Goal: Task Accomplishment & Management: Manage account settings

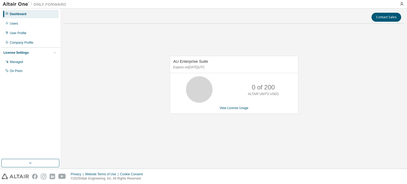
click at [76, 30] on div "AU Enterprise Suite Expires on [DATE] UTC 0 of 200 ALTAIR UNITS USED View Licen…" at bounding box center [234, 88] width 341 height 120
click at [241, 109] on link "View License Usage" at bounding box center [234, 108] width 29 height 4
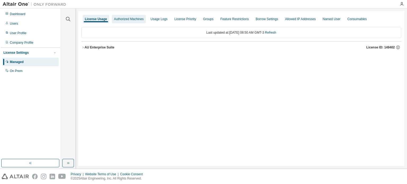
click at [127, 20] on div "Authorized Machines" at bounding box center [129, 19] width 30 height 4
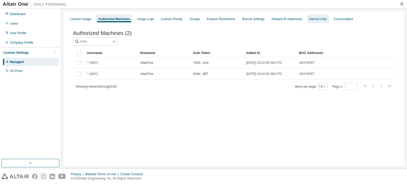
click at [309, 19] on div "Named User" at bounding box center [318, 19] width 18 height 4
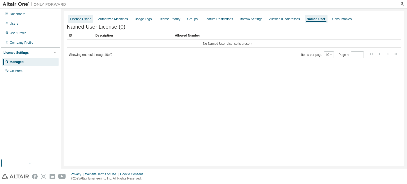
click at [77, 19] on div "License Usage" at bounding box center [80, 19] width 21 height 4
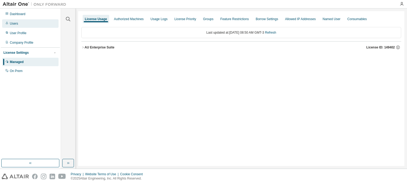
click at [14, 23] on div "Users" at bounding box center [14, 23] width 8 height 4
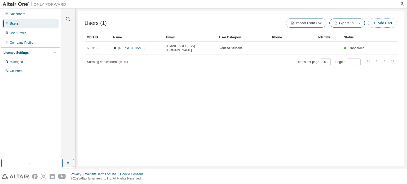
click at [383, 26] on button "Add User" at bounding box center [382, 23] width 29 height 9
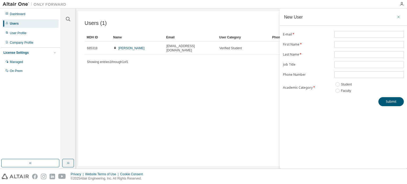
click at [399, 16] on icon "button" at bounding box center [399, 17] width 4 height 4
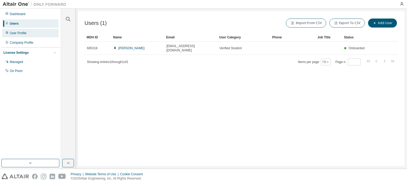
click at [44, 31] on div "User Profile" at bounding box center [30, 33] width 56 height 8
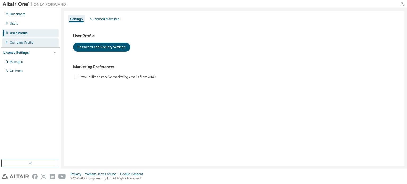
click at [17, 41] on div "Company Profile" at bounding box center [22, 43] width 24 height 4
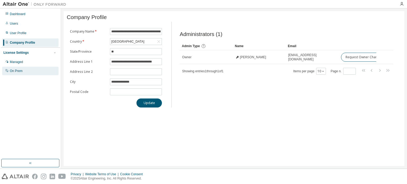
click at [27, 68] on div "On Prem" at bounding box center [30, 71] width 56 height 8
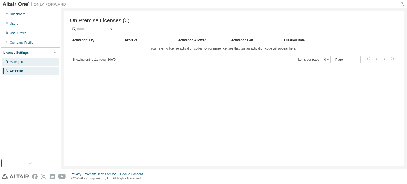
click at [24, 61] on div "Managed" at bounding box center [30, 62] width 56 height 8
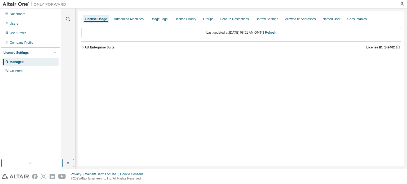
click at [103, 51] on button "AU Enterprise Suite License ID: 149402" at bounding box center [241, 48] width 320 height 12
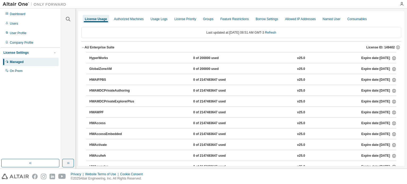
click at [98, 46] on div "AU Enterprise Suite" at bounding box center [100, 47] width 30 height 4
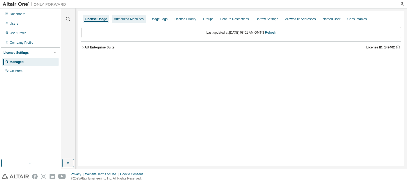
click at [125, 20] on div "Authorized Machines" at bounding box center [129, 19] width 30 height 4
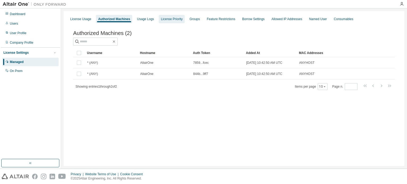
click at [159, 21] on div "License Priority" at bounding box center [172, 19] width 26 height 8
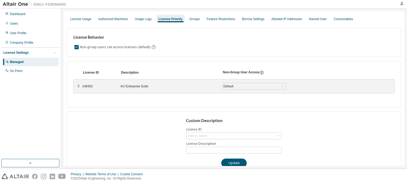
scroll to position [10, 0]
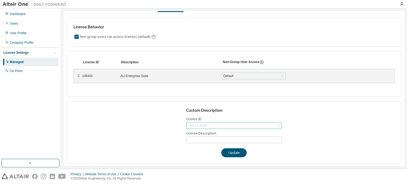
click at [218, 124] on div "Click to select" at bounding box center [234, 125] width 95 height 6
click at [233, 78] on div "Default" at bounding box center [229, 76] width 12 height 6
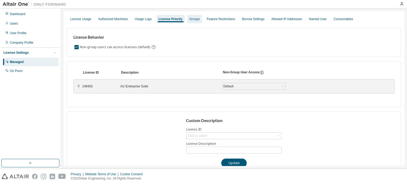
click at [189, 20] on div "Groups" at bounding box center [194, 19] width 10 height 4
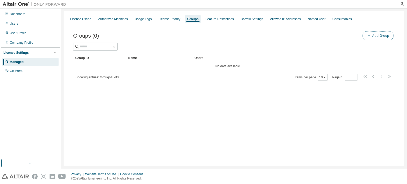
click at [377, 36] on button "Add Group" at bounding box center [377, 35] width 31 height 9
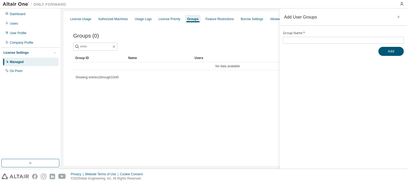
click at [400, 16] on icon "button" at bounding box center [399, 17] width 4 height 4
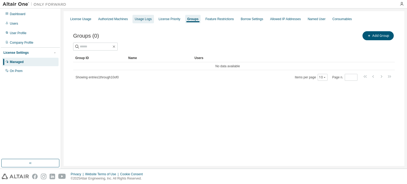
click at [137, 18] on div "Usage Logs" at bounding box center [143, 19] width 17 height 4
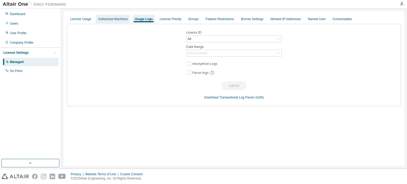
click at [118, 19] on div "Authorized Machines" at bounding box center [113, 19] width 30 height 4
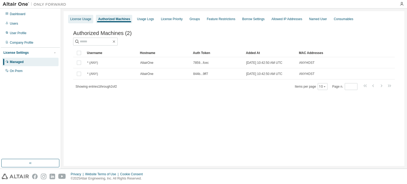
click at [80, 15] on div "License Usage" at bounding box center [80, 19] width 25 height 8
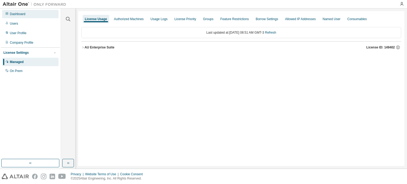
click at [13, 14] on div "Dashboard" at bounding box center [18, 14] width 16 height 4
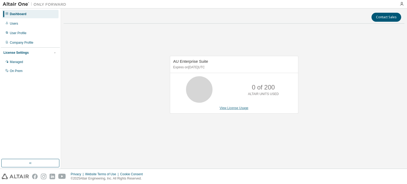
click at [231, 109] on link "View License Usage" at bounding box center [234, 108] width 29 height 4
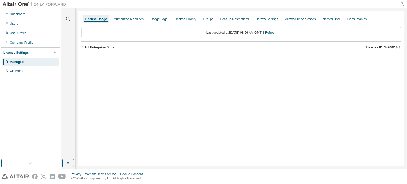
click at [114, 46] on div "AU Enterprise Suite License ID: 149402" at bounding box center [243, 47] width 317 height 5
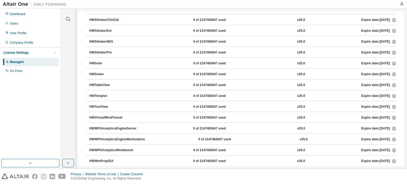
scroll to position [3430, 0]
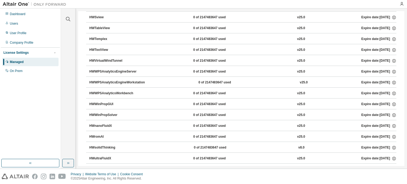
click at [192, 120] on button "HWnanoFluidX 0 of 2147483647 used v25.0 Expire date: [DATE]" at bounding box center [242, 126] width 307 height 12
click at [193, 124] on div "0 of 2147483647 used" at bounding box center [217, 126] width 48 height 5
click at [114, 124] on div "HWnanoFluidX" at bounding box center [113, 126] width 48 height 5
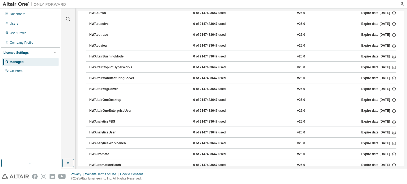
scroll to position [0, 0]
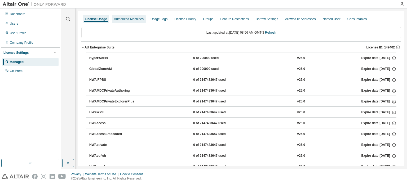
click at [127, 21] on div "Authorized Machines" at bounding box center [129, 19] width 30 height 4
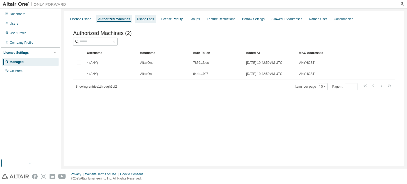
click at [146, 20] on div "Usage Logs" at bounding box center [145, 19] width 17 height 4
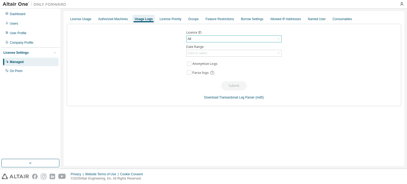
click at [193, 36] on div "All" at bounding box center [234, 39] width 95 height 6
click at [198, 60] on li "149402 - AU Enterprise Suite" at bounding box center [234, 60] width 94 height 7
click at [205, 52] on div "Click to select" at bounding box center [198, 53] width 20 height 4
click at [167, 23] on div "License Usage Authorized Machines Usage Logs License Priority Groups Feature Re…" at bounding box center [234, 19] width 334 height 10
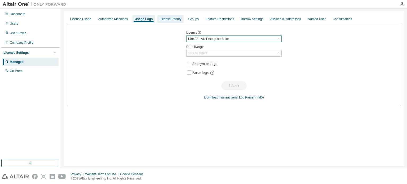
click at [164, 19] on div "License Priority" at bounding box center [171, 19] width 22 height 4
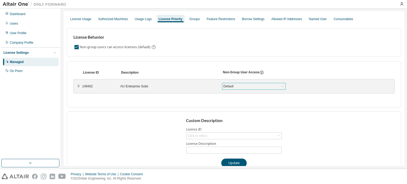
click at [251, 86] on div "Default" at bounding box center [253, 86] width 63 height 6
drag, startPoint x: 251, startPoint y: 86, endPoint x: 175, endPoint y: 110, distance: 79.5
click at [175, 110] on div "License Behavior Non-group users can access licenses (default) License ID Descr…" at bounding box center [234, 99] width 334 height 151
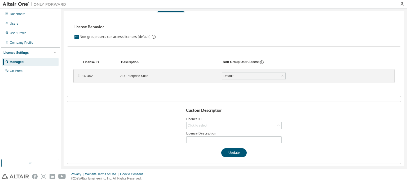
scroll to position [10, 0]
click at [201, 126] on div "Click to select" at bounding box center [198, 126] width 20 height 4
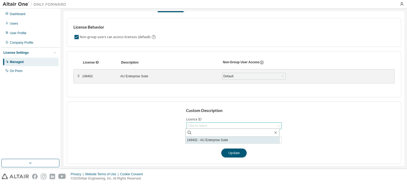
click at [206, 141] on li "149402 - AU Enterprise Suite" at bounding box center [232, 140] width 94 height 7
type input "**********"
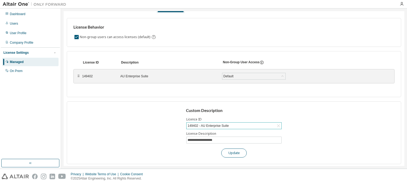
scroll to position [0, 0]
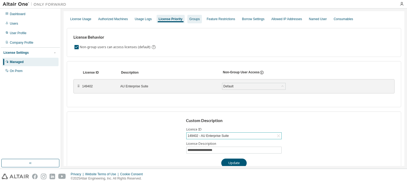
click at [191, 22] on div "Groups" at bounding box center [194, 19] width 15 height 8
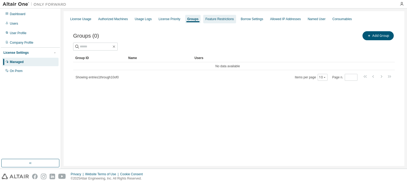
click at [209, 21] on div "Feature Restrictions" at bounding box center [219, 19] width 28 height 4
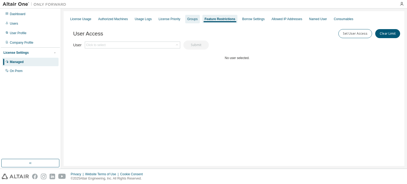
click at [185, 18] on div "Groups" at bounding box center [192, 19] width 15 height 8
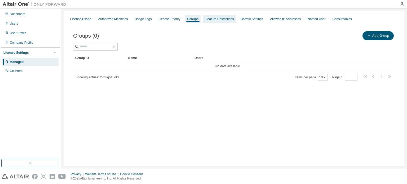
click at [220, 20] on div "Feature Restrictions" at bounding box center [219, 19] width 28 height 4
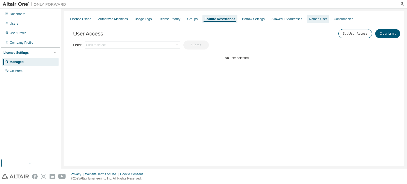
click at [310, 22] on div "Named User" at bounding box center [318, 19] width 22 height 8
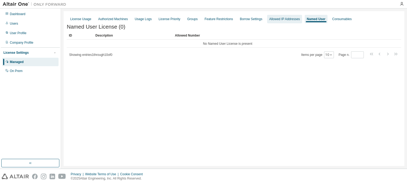
click at [284, 19] on div "Allowed IP Addresses" at bounding box center [284, 19] width 31 height 4
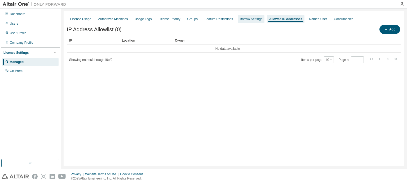
click at [255, 20] on div "Borrow Settings" at bounding box center [251, 19] width 23 height 4
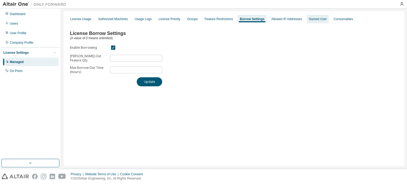
click at [315, 20] on div "Named User" at bounding box center [318, 19] width 18 height 4
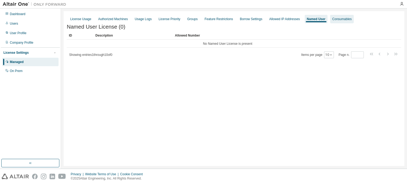
click at [332, 20] on div "Consumables" at bounding box center [341, 19] width 19 height 4
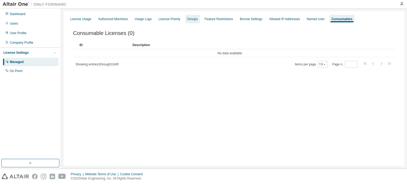
click at [188, 20] on div "Groups" at bounding box center [192, 19] width 10 height 4
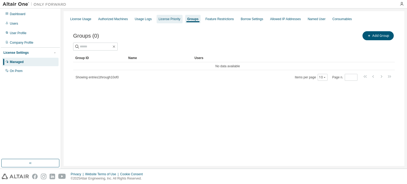
click at [168, 18] on div "License Priority" at bounding box center [170, 19] width 22 height 4
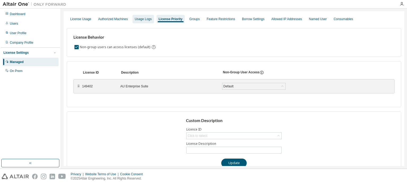
click at [134, 23] on div "Usage Logs" at bounding box center [142, 19] width 21 height 8
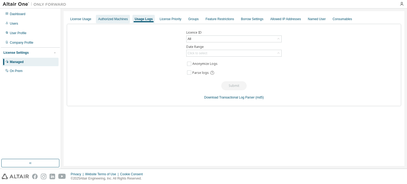
click at [114, 21] on div "Authorized Machines" at bounding box center [113, 19] width 30 height 4
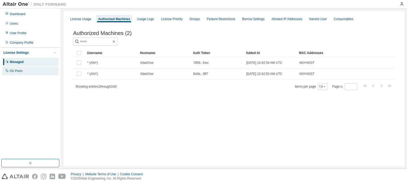
click at [39, 67] on div "On Prem" at bounding box center [30, 71] width 56 height 8
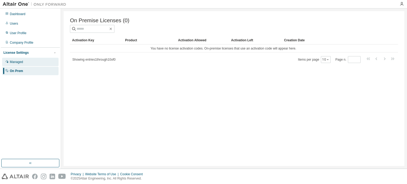
click at [35, 58] on div "Managed" at bounding box center [30, 62] width 56 height 8
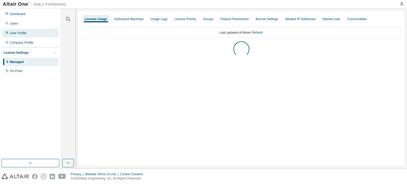
click at [21, 33] on div "User Profile" at bounding box center [18, 33] width 17 height 4
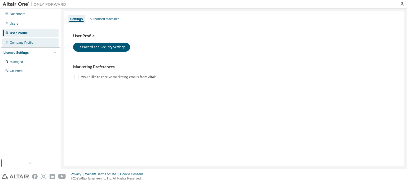
click at [26, 41] on div "Company Profile" at bounding box center [22, 43] width 24 height 4
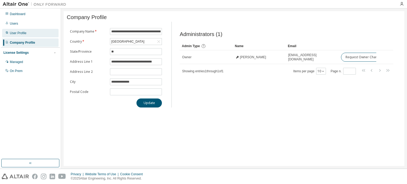
click at [24, 34] on div "User Profile" at bounding box center [18, 33] width 17 height 4
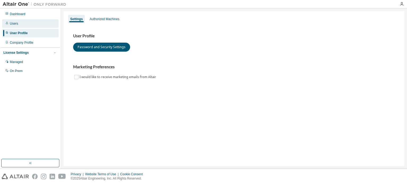
click at [17, 21] on div "Users" at bounding box center [30, 23] width 56 height 8
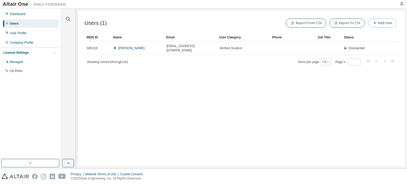
click at [388, 22] on button "Add User" at bounding box center [382, 23] width 29 height 9
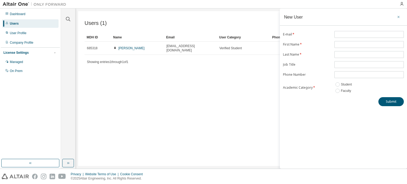
click at [399, 15] on icon "button" at bounding box center [399, 17] width 4 height 4
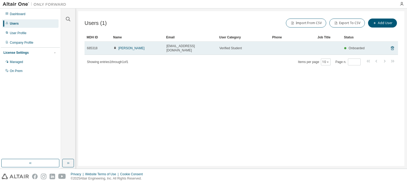
click at [330, 44] on td at bounding box center [328, 48] width 26 height 13
click at [349, 46] on span "Onboarded" at bounding box center [357, 48] width 16 height 4
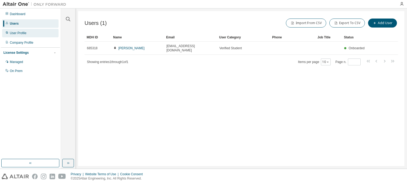
click at [24, 32] on div "User Profile" at bounding box center [18, 33] width 17 height 4
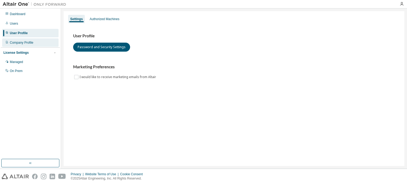
click at [30, 42] on div "Company Profile" at bounding box center [22, 43] width 24 height 4
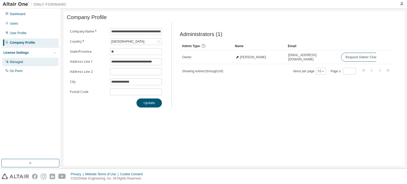
click at [18, 63] on div "Managed" at bounding box center [16, 62] width 13 height 4
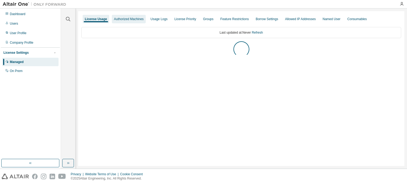
click at [131, 19] on div "Authorized Machines" at bounding box center [129, 19] width 30 height 4
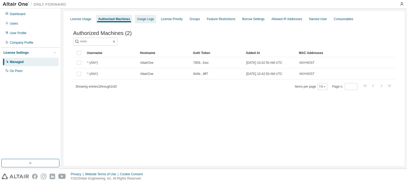
click at [145, 19] on div "Usage Logs" at bounding box center [145, 19] width 17 height 4
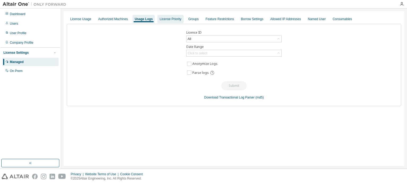
click at [171, 23] on div "License Priority" at bounding box center [170, 19] width 26 height 8
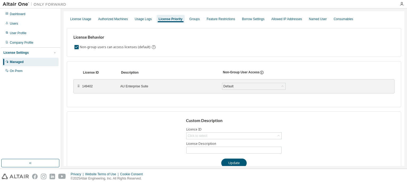
scroll to position [10, 0]
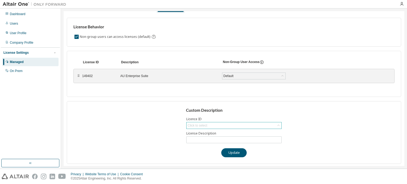
click at [216, 124] on div "Click to select" at bounding box center [234, 125] width 95 height 6
click at [200, 139] on li "149402 - AU Enterprise Suite" at bounding box center [232, 139] width 94 height 7
type input "**********"
click at [232, 152] on button "Update" at bounding box center [233, 152] width 25 height 9
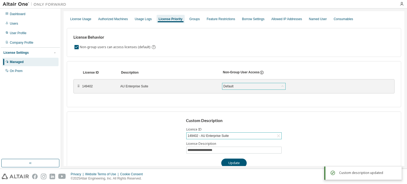
click at [227, 84] on div "Default" at bounding box center [229, 86] width 12 height 6
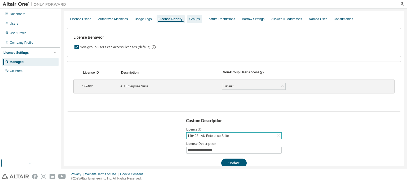
click at [190, 19] on div "Groups" at bounding box center [194, 19] width 10 height 4
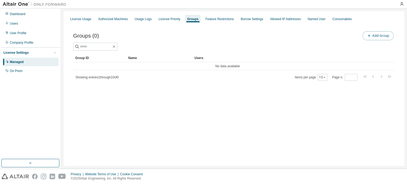
click at [377, 36] on button "Add Group" at bounding box center [377, 35] width 31 height 9
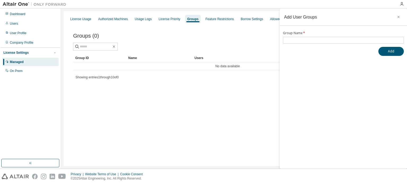
click at [335, 34] on label "Group Name *" at bounding box center [343, 33] width 121 height 4
click at [331, 38] on input "text" at bounding box center [343, 40] width 118 height 4
type input "**********"
click at [390, 52] on button "Add" at bounding box center [390, 51] width 25 height 9
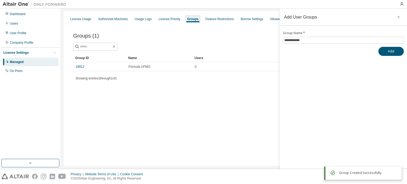
click at [186, 96] on div "License Usage Authorized Machines Usage Logs License Priority Groups Feature Re…" at bounding box center [234, 88] width 341 height 155
click at [397, 17] on icon "button" at bounding box center [399, 17] width 4 height 4
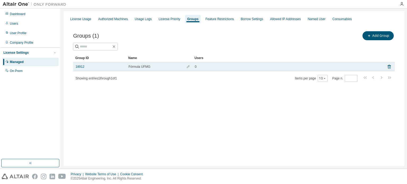
click at [299, 70] on td "0" at bounding box center [287, 66] width 190 height 9
click at [270, 70] on td "0" at bounding box center [287, 66] width 190 height 9
click at [196, 65] on span "0" at bounding box center [196, 67] width 2 height 4
click at [138, 67] on span "Fórmula UFMG" at bounding box center [140, 67] width 22 height 4
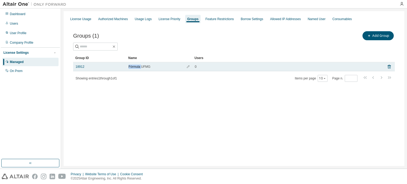
click at [138, 67] on span "Fórmula UFMG" at bounding box center [140, 67] width 22 height 4
click at [103, 67] on div "18912" at bounding box center [100, 67] width 48 height 4
click at [190, 65] on span "button" at bounding box center [188, 67] width 4 height 4
click at [187, 67] on icon "button" at bounding box center [188, 68] width 3 height 3
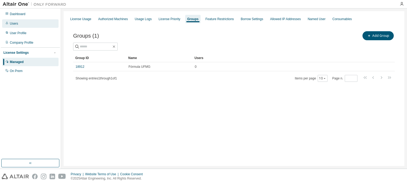
click at [37, 26] on div "Users" at bounding box center [30, 23] width 56 height 8
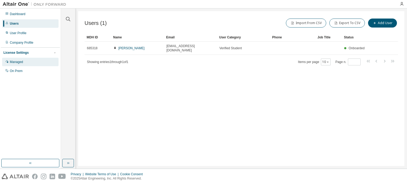
click at [12, 61] on div "Managed" at bounding box center [16, 62] width 13 height 4
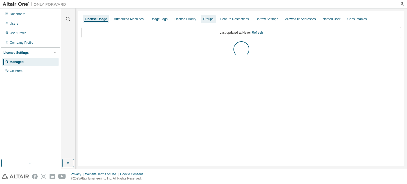
click at [201, 22] on div "Groups" at bounding box center [208, 19] width 15 height 8
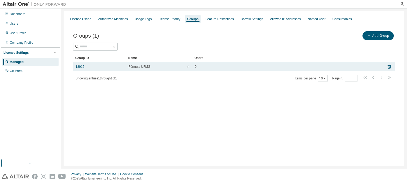
click at [256, 67] on div "0" at bounding box center [287, 67] width 185 height 4
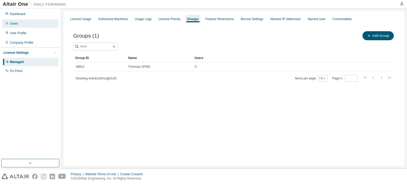
click at [23, 26] on div "Users" at bounding box center [30, 23] width 56 height 8
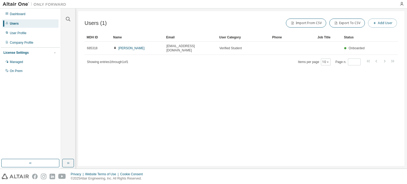
click at [371, 21] on button "Add User" at bounding box center [382, 23] width 29 height 9
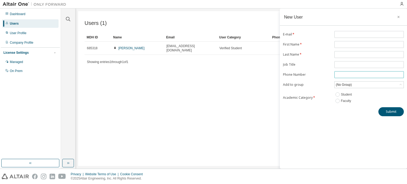
click at [346, 76] on input "tel" at bounding box center [369, 75] width 67 height 4
click at [346, 38] on span at bounding box center [368, 34] width 69 height 7
click at [346, 37] on span at bounding box center [368, 34] width 69 height 7
click at [346, 36] on input "text" at bounding box center [369, 34] width 67 height 4
paste input "**********"
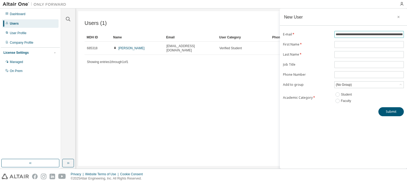
scroll to position [0, 12]
type input "**********"
click at [341, 46] on input "text" at bounding box center [369, 44] width 67 height 4
type input "*"
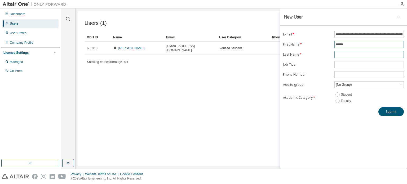
type input "******"
click at [340, 55] on input "text" at bounding box center [369, 54] width 67 height 4
type input "**********"
click at [391, 110] on button "Submit" at bounding box center [390, 111] width 25 height 9
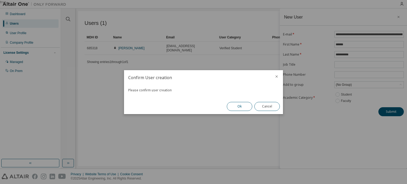
click at [246, 106] on button "Ok" at bounding box center [239, 106] width 25 height 9
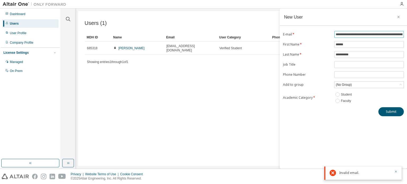
click at [351, 34] on input "**********" at bounding box center [369, 34] width 67 height 4
type input "**********"
click at [396, 111] on button "Submit" at bounding box center [390, 111] width 25 height 9
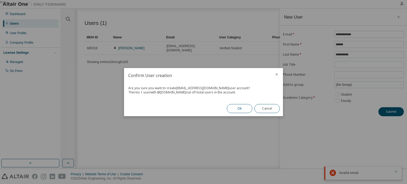
click at [241, 108] on button "Ok" at bounding box center [239, 108] width 25 height 9
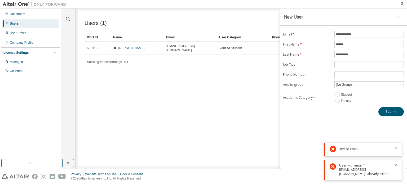
click at [244, 87] on div "Users (1) Import From CSV Export To CSV Add User Clear Load Save Save As Field …" at bounding box center [241, 88] width 326 height 155
click at [398, 15] on icon "button" at bounding box center [399, 17] width 4 height 4
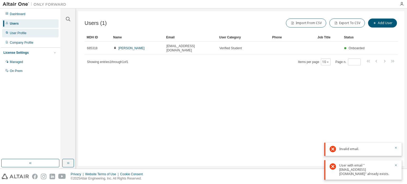
click at [9, 31] on div "User Profile" at bounding box center [30, 33] width 56 height 8
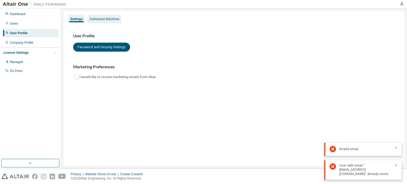
click at [105, 15] on div "Authorized Machines" at bounding box center [104, 19] width 34 height 8
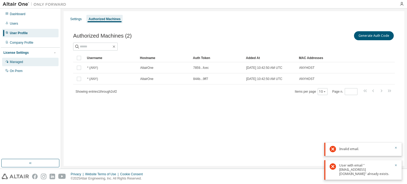
click at [28, 63] on div "Managed" at bounding box center [30, 62] width 56 height 8
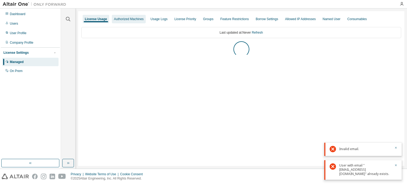
click at [135, 20] on div "Authorized Machines" at bounding box center [129, 19] width 30 height 4
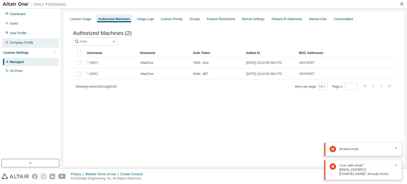
click at [30, 39] on div "Company Profile" at bounding box center [30, 42] width 56 height 8
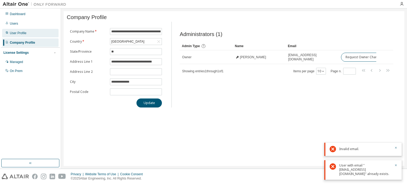
click at [30, 34] on div "User Profile" at bounding box center [30, 33] width 56 height 8
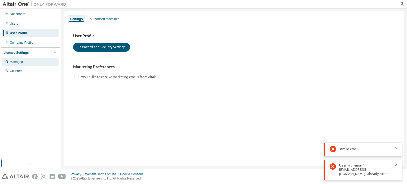
click at [37, 59] on div "Managed" at bounding box center [30, 62] width 56 height 8
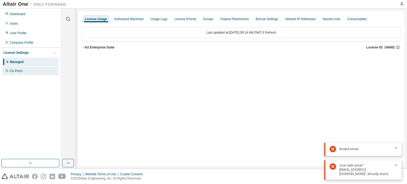
click at [28, 70] on div "On Prem" at bounding box center [30, 71] width 56 height 8
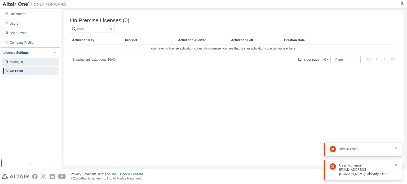
click at [27, 66] on div "Managed" at bounding box center [30, 62] width 56 height 8
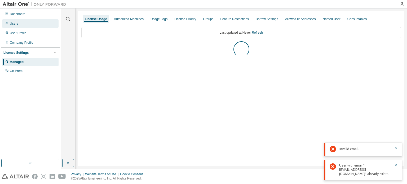
click at [21, 23] on div "Users" at bounding box center [30, 23] width 56 height 8
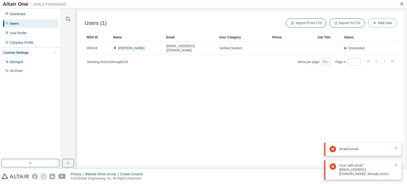
click at [371, 25] on button "Add User" at bounding box center [382, 23] width 29 height 9
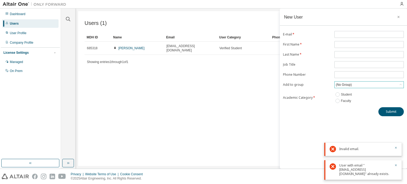
click at [338, 87] on div "(No Group)" at bounding box center [368, 84] width 69 height 7
click at [344, 85] on div "(No Group)" at bounding box center [343, 85] width 17 height 6
click at [352, 108] on li "18912 - Fórmula UFMG" at bounding box center [369, 106] width 68 height 7
click at [344, 34] on input "text" at bounding box center [369, 34] width 67 height 4
paste input "**********"
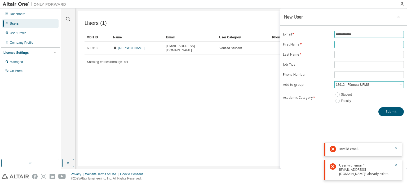
type input "**********"
click at [338, 44] on input "text" at bounding box center [369, 44] width 67 height 4
type input "******"
click at [339, 54] on input "text" at bounding box center [369, 54] width 67 height 4
type input "**********"
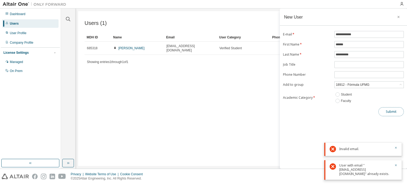
click at [387, 114] on button "Submit" at bounding box center [390, 111] width 25 height 9
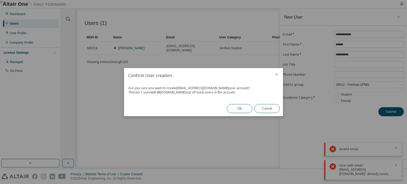
click at [244, 109] on button "Ok" at bounding box center [239, 108] width 25 height 9
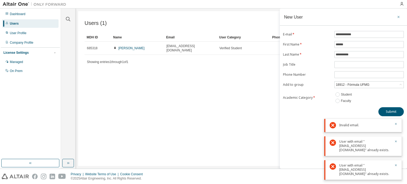
click at [398, 15] on icon "button" at bounding box center [399, 17] width 4 height 4
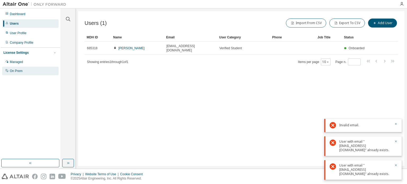
click at [14, 73] on div "On Prem" at bounding box center [16, 71] width 13 height 4
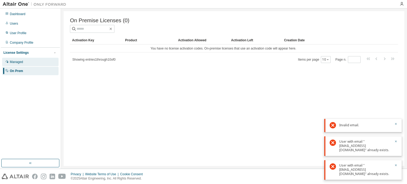
click at [23, 63] on div "Managed" at bounding box center [30, 62] width 56 height 8
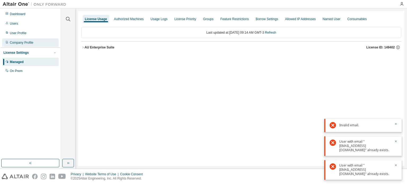
click at [30, 42] on div "Company Profile" at bounding box center [22, 43] width 24 height 4
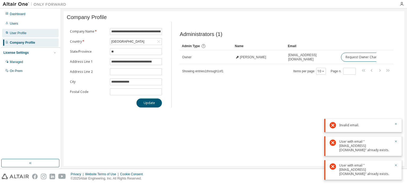
click at [28, 37] on div "User Profile" at bounding box center [30, 33] width 56 height 8
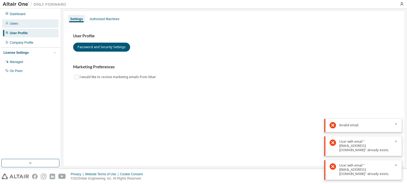
click at [21, 23] on div "Users" at bounding box center [30, 23] width 56 height 8
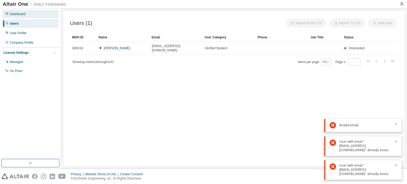
click at [19, 14] on div "Dashboard" at bounding box center [18, 14] width 16 height 4
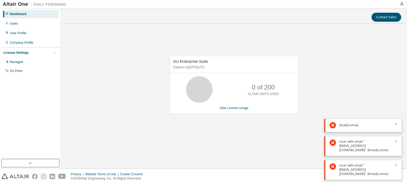
click at [393, 169] on div at bounding box center [394, 169] width 6 height 13
click at [396, 167] on icon "button" at bounding box center [395, 165] width 3 height 3
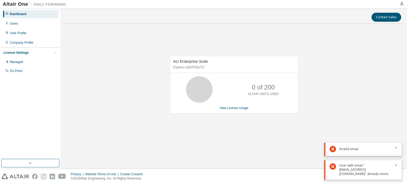
click at [395, 166] on div "User with email "[EMAIL_ADDRESS][DOMAIN_NAME]" already exists." at bounding box center [362, 170] width 77 height 20
click at [395, 167] on icon "button" at bounding box center [395, 165] width 3 height 3
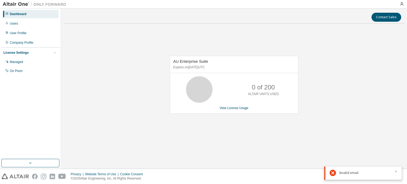
click at [397, 171] on icon "button" at bounding box center [395, 171] width 3 height 3
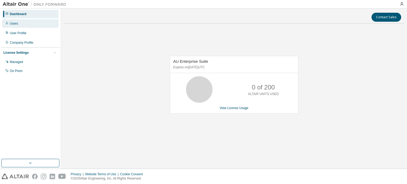
click at [19, 21] on div "Users" at bounding box center [30, 23] width 56 height 8
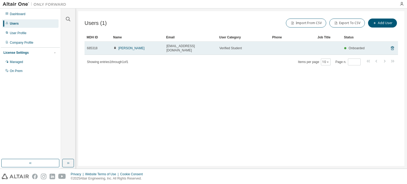
click at [236, 46] on span "Verified Student" at bounding box center [230, 48] width 23 height 4
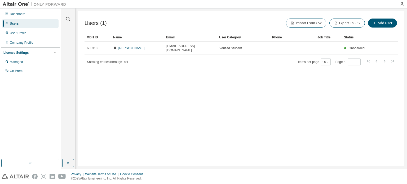
click at [128, 60] on span "Showing entries 1 through 1 of 1" at bounding box center [107, 62] width 41 height 4
click at [21, 30] on div "User Profile" at bounding box center [30, 33] width 56 height 8
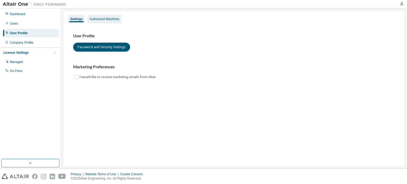
click at [103, 18] on div "Authorized Machines" at bounding box center [105, 19] width 30 height 4
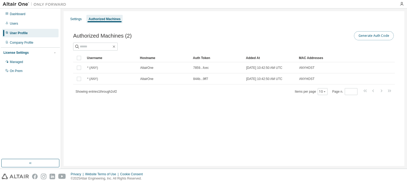
click at [389, 38] on button "Generate Auth Code" at bounding box center [374, 35] width 40 height 9
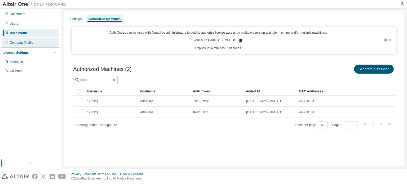
click at [49, 41] on div "Company Profile" at bounding box center [30, 42] width 56 height 8
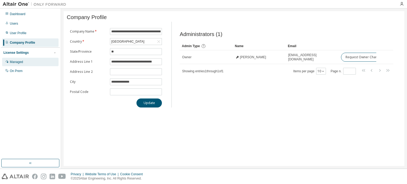
click at [25, 61] on div "Managed" at bounding box center [30, 62] width 56 height 8
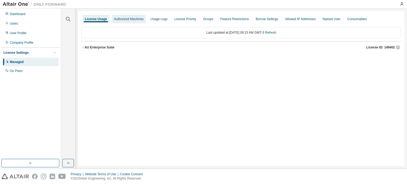
click at [126, 22] on div "Authorized Machines" at bounding box center [129, 19] width 34 height 8
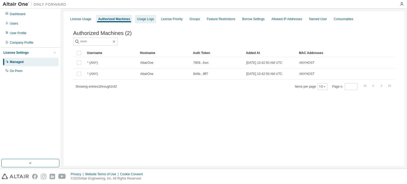
click at [143, 23] on div "Usage Logs" at bounding box center [145, 19] width 21 height 8
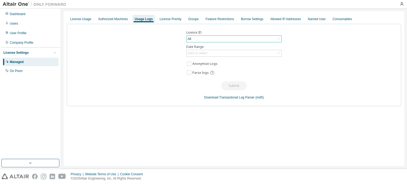
click at [196, 38] on div "All" at bounding box center [234, 39] width 95 height 6
click at [203, 59] on li "149402 - AU Enterprise Suite" at bounding box center [234, 60] width 94 height 7
click at [175, 22] on div "License Priority" at bounding box center [170, 19] width 26 height 8
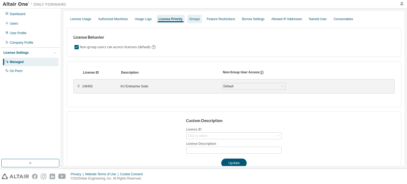
click at [190, 19] on div "Groups" at bounding box center [194, 19] width 10 height 4
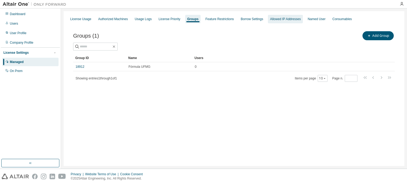
click at [284, 19] on div "Allowed IP Addresses" at bounding box center [285, 19] width 31 height 4
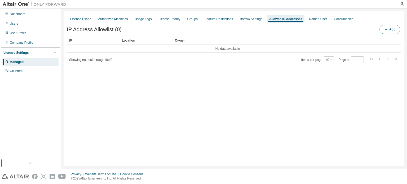
click at [388, 30] on span "button" at bounding box center [386, 29] width 4 height 4
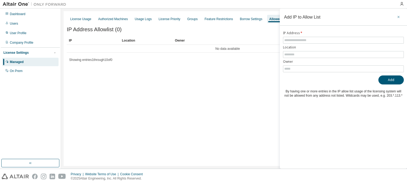
click at [396, 17] on button "button" at bounding box center [398, 17] width 8 height 8
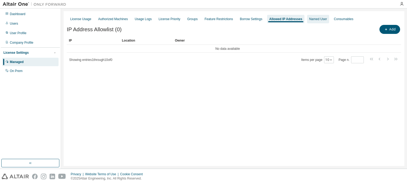
click at [309, 18] on div "Named User" at bounding box center [318, 19] width 18 height 4
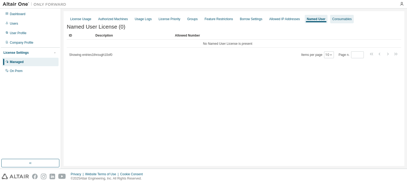
click at [334, 18] on div "Consumables" at bounding box center [341, 19] width 19 height 4
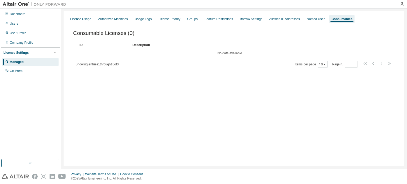
click at [8, 19] on div "Dashboard Users User Profile Company Profile License Settings Managed On Prem" at bounding box center [30, 42] width 59 height 67
click at [12, 17] on div "Dashboard" at bounding box center [30, 14] width 56 height 8
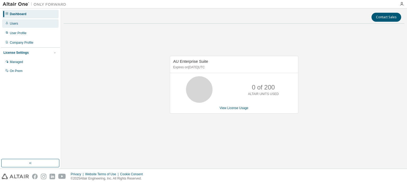
click at [16, 23] on div "Users" at bounding box center [14, 23] width 8 height 4
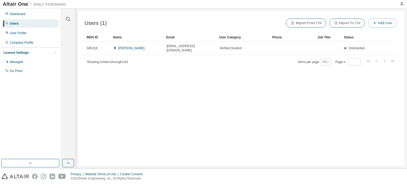
click at [378, 24] on button "Add User" at bounding box center [382, 23] width 29 height 9
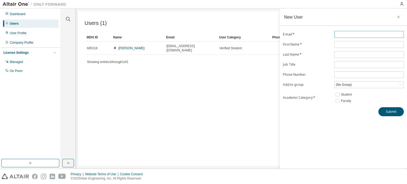
click at [374, 33] on input "text" at bounding box center [369, 34] width 67 height 4
paste input "**********"
click at [358, 34] on input "**********" at bounding box center [369, 34] width 67 height 4
type input "**********"
click at [355, 38] on span "**********" at bounding box center [368, 34] width 69 height 7
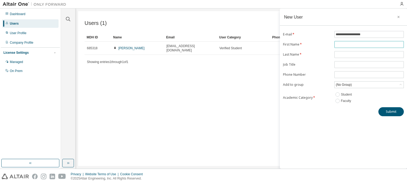
click at [346, 45] on input "text" at bounding box center [369, 44] width 67 height 4
type input "******"
click at [364, 56] on input "text" at bounding box center [369, 54] width 67 height 4
type input "**********"
click at [387, 112] on button "Submit" at bounding box center [390, 111] width 25 height 9
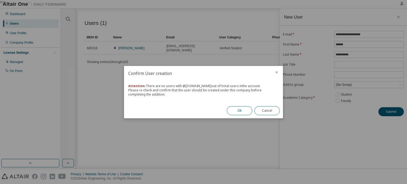
click at [240, 109] on button "Ok" at bounding box center [239, 110] width 25 height 9
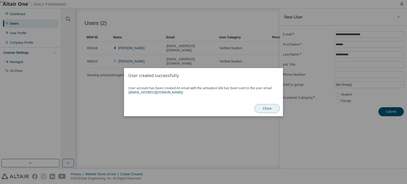
click at [269, 107] on button "Close" at bounding box center [266, 108] width 25 height 9
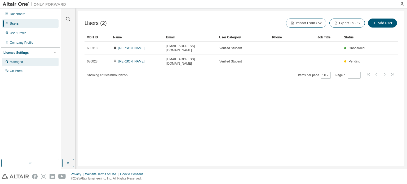
click at [25, 59] on div "Managed" at bounding box center [30, 62] width 56 height 8
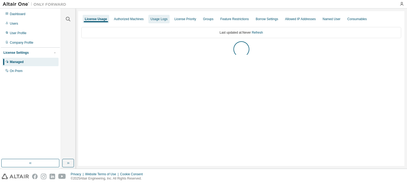
click at [152, 21] on div "Usage Logs" at bounding box center [158, 19] width 21 height 8
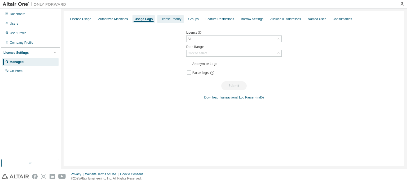
click at [167, 19] on div "License Priority" at bounding box center [171, 19] width 22 height 4
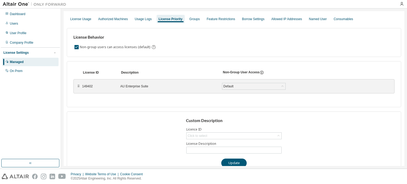
click at [222, 11] on div "License Usage Authorized Machines Usage Logs License Priority Groups Feature Re…" at bounding box center [234, 88] width 346 height 160
click at [280, 18] on div "Allowed IP Addresses" at bounding box center [286, 19] width 31 height 4
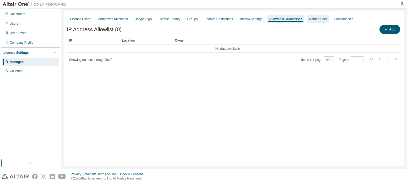
click at [320, 21] on div "Named User" at bounding box center [318, 19] width 22 height 8
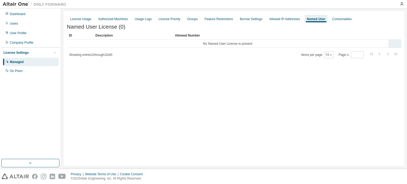
click at [231, 46] on td "No Named User License is present" at bounding box center [228, 44] width 322 height 8
click at [206, 63] on div "License Usage Authorized Machines Usage Logs License Priority Groups Feature Re…" at bounding box center [234, 88] width 341 height 155
click at [146, 19] on div "Usage Logs" at bounding box center [143, 19] width 17 height 4
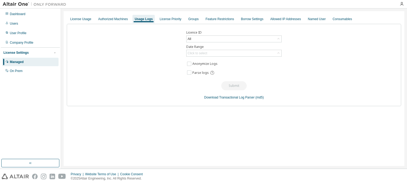
click at [132, 19] on div "Usage Logs" at bounding box center [143, 19] width 22 height 8
click at [122, 19] on div "Authorized Machines" at bounding box center [113, 19] width 30 height 4
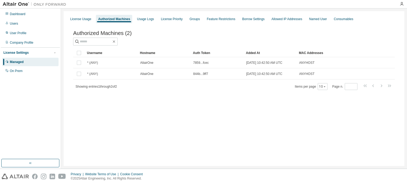
click at [98, 18] on div "Authorized Machines" at bounding box center [114, 19] width 32 height 4
click at [89, 19] on div "License Usage" at bounding box center [80, 19] width 21 height 4
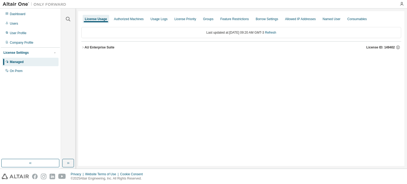
click at [159, 44] on button "AU Enterprise Suite License ID: 149402" at bounding box center [241, 48] width 320 height 12
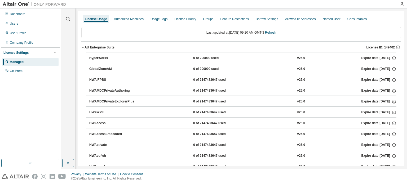
click at [125, 49] on div "AU Enterprise Suite License ID: 149402" at bounding box center [243, 47] width 317 height 5
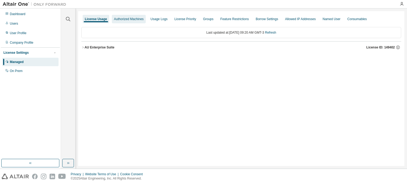
click at [124, 16] on div "Authorized Machines" at bounding box center [129, 19] width 34 height 8
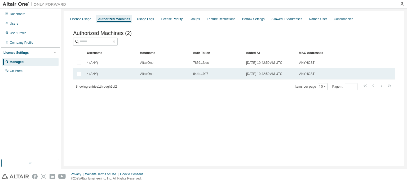
click at [240, 76] on div "844b...9ff7" at bounding box center [217, 74] width 48 height 4
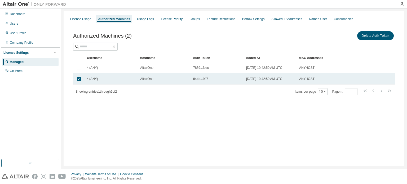
click at [253, 79] on span "[DATE] 10:42:50 AM UTC" at bounding box center [264, 79] width 36 height 4
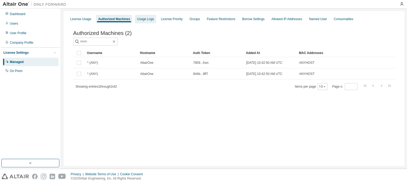
click at [137, 18] on div "Usage Logs" at bounding box center [145, 19] width 17 height 4
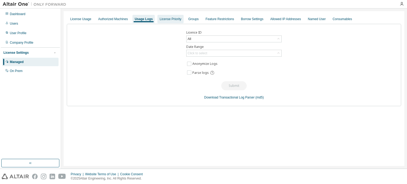
click at [158, 21] on div "License Priority" at bounding box center [170, 19] width 26 height 8
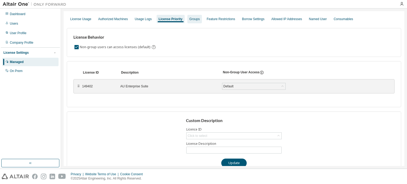
click at [196, 19] on div "Groups" at bounding box center [194, 19] width 10 height 4
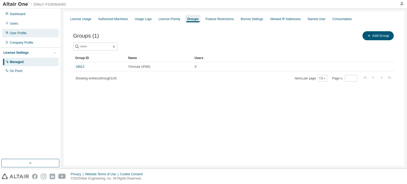
click at [26, 34] on div "User Profile" at bounding box center [30, 33] width 56 height 8
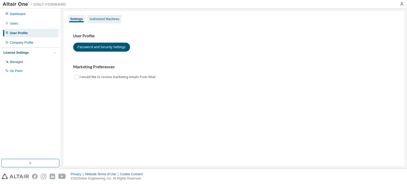
click at [104, 20] on div "Authorized Machines" at bounding box center [105, 19] width 30 height 4
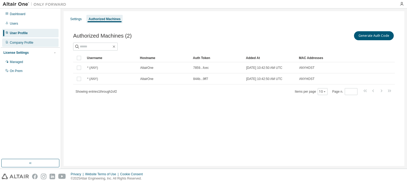
click at [29, 42] on div "Company Profile" at bounding box center [22, 43] width 24 height 4
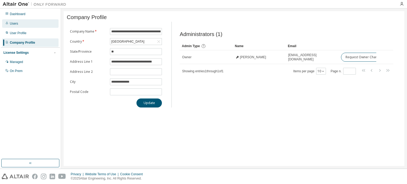
click at [20, 22] on div "Users" at bounding box center [30, 23] width 56 height 8
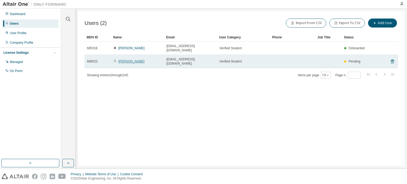
click at [126, 60] on link "[PERSON_NAME]" at bounding box center [131, 62] width 26 height 4
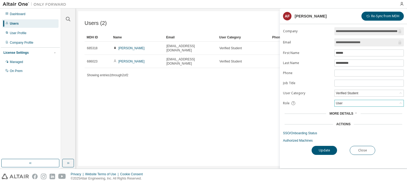
click at [346, 104] on div "User" at bounding box center [369, 103] width 69 height 6
click at [343, 93] on div "Verified Student" at bounding box center [347, 93] width 24 height 6
click at [360, 149] on button "Close" at bounding box center [362, 150] width 25 height 9
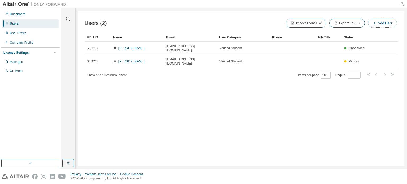
click at [384, 21] on button "Add User" at bounding box center [382, 23] width 29 height 9
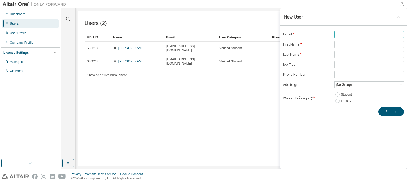
click at [358, 37] on span at bounding box center [368, 34] width 69 height 7
click at [357, 35] on input "text" at bounding box center [369, 34] width 67 height 4
type input "**********"
click at [356, 42] on span at bounding box center [368, 44] width 69 height 7
click at [349, 43] on input "text" at bounding box center [369, 44] width 67 height 4
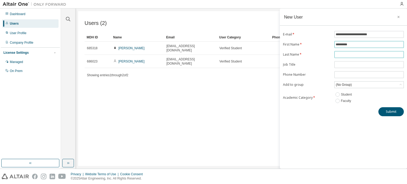
type input "*********"
click at [341, 53] on input "text" at bounding box center [369, 54] width 67 height 4
type input "*********"
click at [350, 83] on div "(No Group)" at bounding box center [343, 85] width 17 height 6
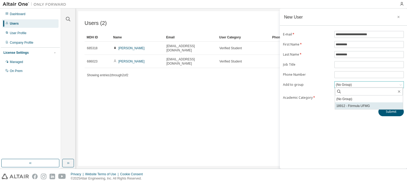
click at [351, 103] on li "18912 - Fórmula UFMG" at bounding box center [369, 106] width 68 height 7
click at [386, 111] on button "Submit" at bounding box center [390, 111] width 25 height 9
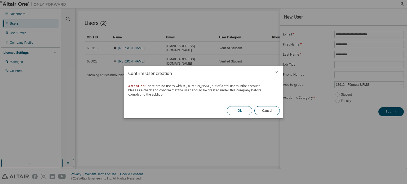
click at [242, 112] on button "Ok" at bounding box center [239, 110] width 25 height 9
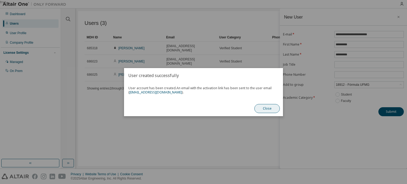
click at [268, 106] on button "Close" at bounding box center [266, 108] width 25 height 9
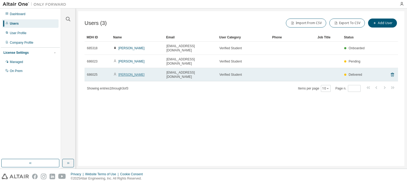
click at [140, 73] on link "Alexandre Wandelrey" at bounding box center [131, 75] width 26 height 4
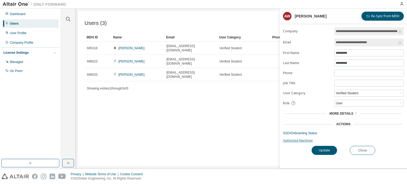
click at [301, 139] on link "Authorized Machines" at bounding box center [343, 141] width 121 height 4
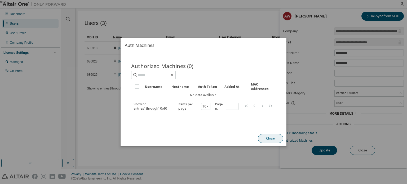
click at [267, 139] on button "Close" at bounding box center [270, 138] width 25 height 9
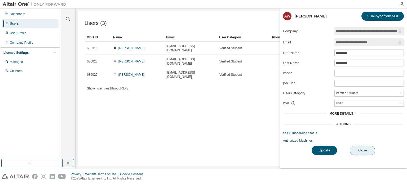
click at [368, 153] on button "Close" at bounding box center [362, 150] width 25 height 9
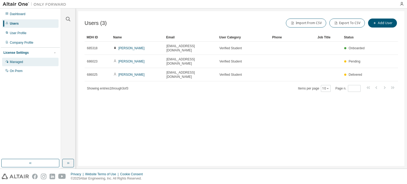
click at [34, 61] on div "Managed" at bounding box center [30, 62] width 56 height 8
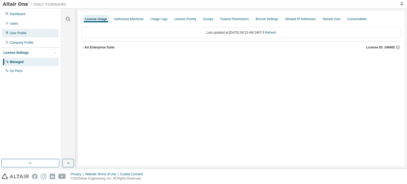
click at [11, 34] on div "User Profile" at bounding box center [18, 33] width 17 height 4
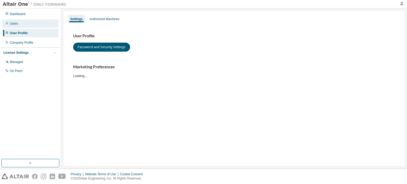
click at [24, 23] on div "Users" at bounding box center [30, 23] width 56 height 8
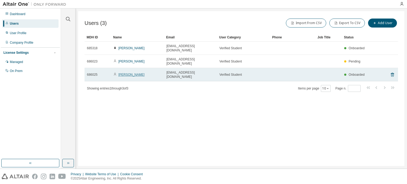
click at [123, 73] on link "Alexandre Wandelrey" at bounding box center [131, 75] width 26 height 4
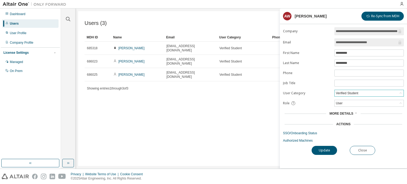
click at [357, 95] on div "Verified Student" at bounding box center [347, 93] width 24 height 6
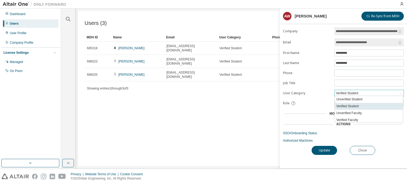
click at [356, 107] on li "Verified Student" at bounding box center [369, 106] width 68 height 7
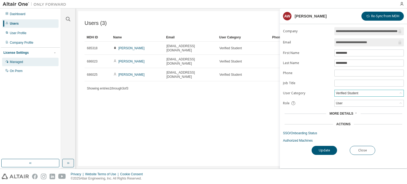
click at [41, 63] on div "Managed" at bounding box center [30, 62] width 56 height 8
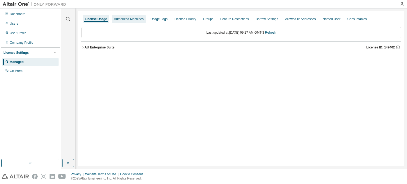
click at [121, 20] on div "Authorized Machines" at bounding box center [129, 19] width 30 height 4
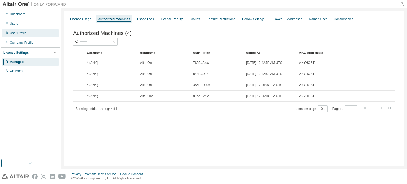
click at [18, 30] on div "User Profile" at bounding box center [30, 33] width 56 height 8
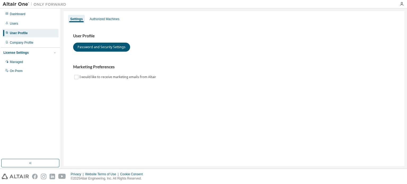
click at [28, 28] on div "Dashboard Users User Profile Company Profile License Settings Managed On Prem" at bounding box center [30, 42] width 59 height 67
click at [24, 24] on div "Users" at bounding box center [30, 23] width 56 height 8
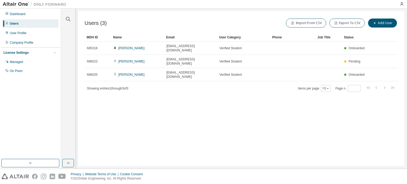
click at [141, 73] on link "Alexandre Wandelrey" at bounding box center [131, 75] width 26 height 4
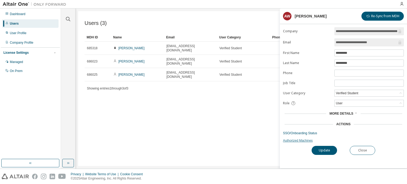
click at [304, 139] on link "Authorized Machines" at bounding box center [343, 141] width 121 height 4
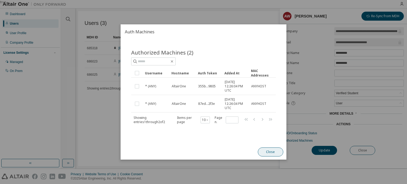
click at [269, 148] on button "Close" at bounding box center [270, 152] width 25 height 9
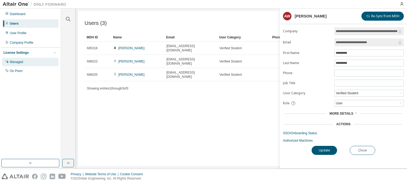
click at [23, 60] on div "Managed" at bounding box center [30, 62] width 56 height 8
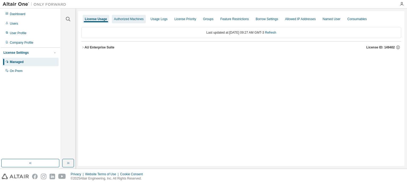
click at [139, 17] on div "Authorized Machines" at bounding box center [129, 19] width 30 height 4
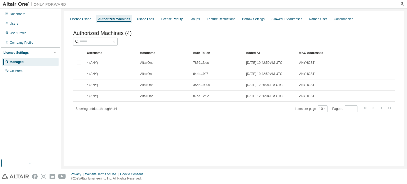
click at [139, 17] on div "Usage Logs" at bounding box center [145, 19] width 17 height 4
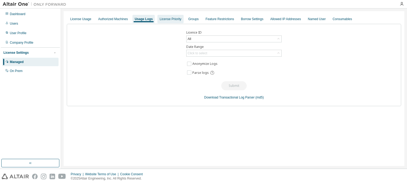
click at [175, 23] on div "License Priority" at bounding box center [170, 19] width 26 height 8
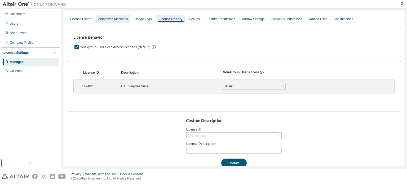
click at [110, 16] on div "Authorized Machines" at bounding box center [113, 19] width 34 height 8
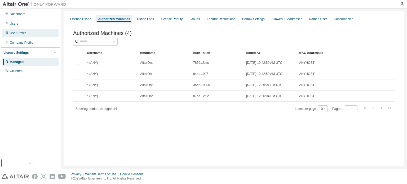
click at [13, 32] on div "User Profile" at bounding box center [18, 33] width 17 height 4
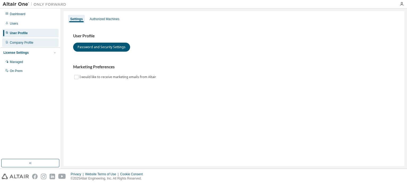
click at [20, 39] on div "Company Profile" at bounding box center [30, 42] width 56 height 8
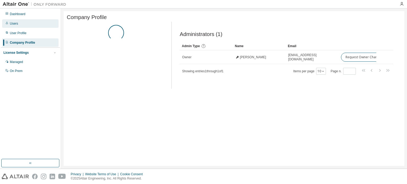
click at [23, 27] on div "Users" at bounding box center [30, 23] width 56 height 8
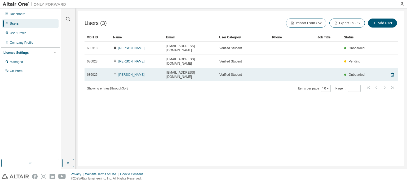
click at [142, 73] on link "Alexandre Wandelrey" at bounding box center [131, 75] width 26 height 4
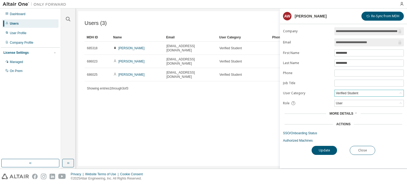
click at [346, 91] on div "Verified Student" at bounding box center [347, 93] width 24 height 6
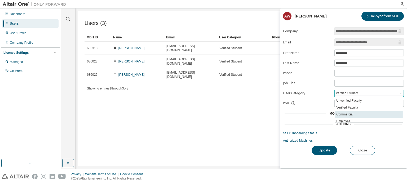
scroll to position [15, 0]
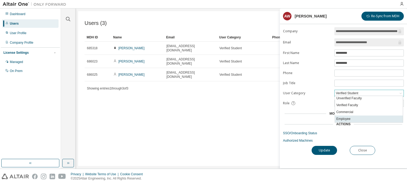
click at [347, 116] on li "Employee" at bounding box center [369, 119] width 68 height 7
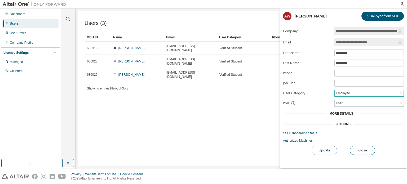
click at [325, 146] on button "Update" at bounding box center [324, 150] width 25 height 9
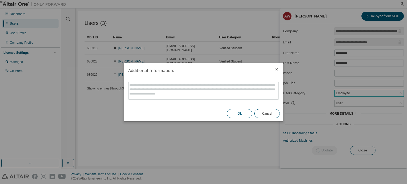
click at [236, 112] on button "Ok" at bounding box center [239, 113] width 25 height 9
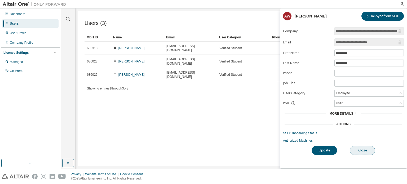
click at [359, 149] on button "Close" at bounding box center [362, 150] width 25 height 9
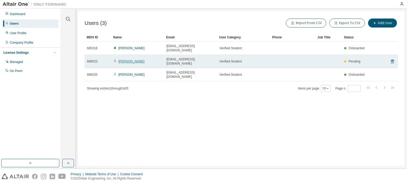
click at [127, 60] on link "[PERSON_NAME]" at bounding box center [131, 62] width 26 height 4
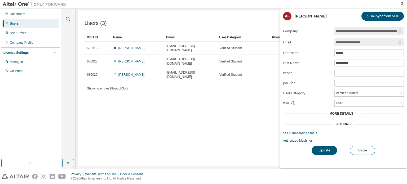
click at [364, 144] on div "**********" at bounding box center [343, 97] width 127 height 141
click at [362, 141] on link "Authorized Machines" at bounding box center [343, 141] width 121 height 4
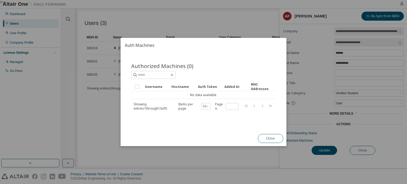
click at [364, 145] on div "true" at bounding box center [203, 92] width 407 height 184
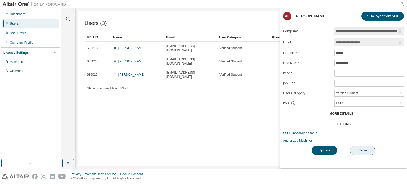
click at [359, 152] on button "Close" at bounding box center [362, 150] width 25 height 9
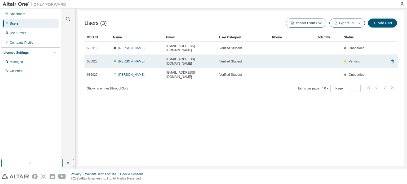
click at [392, 58] on icon at bounding box center [392, 61] width 5 height 6
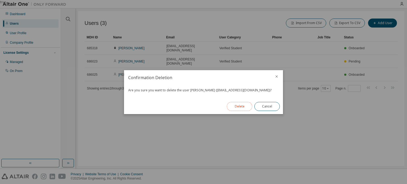
click at [242, 106] on button "Delete" at bounding box center [239, 106] width 25 height 9
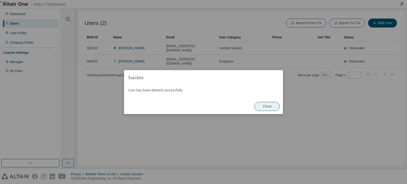
click at [260, 104] on button "Close" at bounding box center [266, 106] width 25 height 9
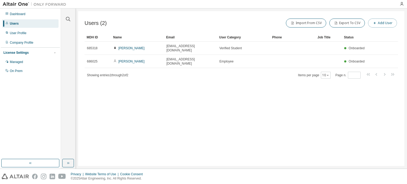
click at [381, 23] on button "Add User" at bounding box center [382, 23] width 29 height 9
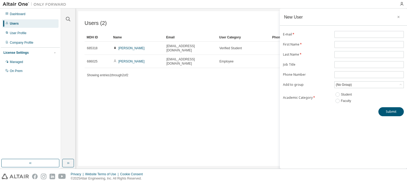
click at [381, 23] on div "New User" at bounding box center [343, 16] width 127 height 17
click at [373, 36] on input "text" at bounding box center [369, 34] width 67 height 4
click at [360, 34] on input "**********" at bounding box center [369, 34] width 67 height 4
type input "**********"
click at [372, 45] on input "text" at bounding box center [369, 44] width 67 height 4
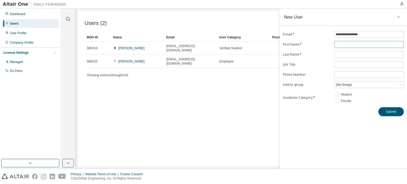
type input "******"
click at [370, 54] on input "text" at bounding box center [369, 54] width 67 height 4
type input "**********"
click at [364, 88] on form "**********" at bounding box center [343, 67] width 121 height 73
click at [362, 87] on div "(No Group)" at bounding box center [369, 85] width 69 height 6
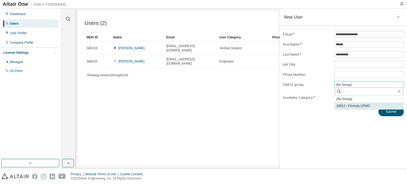
click at [352, 105] on li "18912 - Fórmula UFMG" at bounding box center [369, 106] width 68 height 7
click at [391, 113] on button "Submit" at bounding box center [390, 111] width 25 height 9
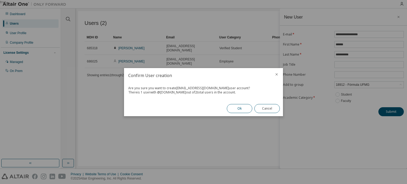
click at [239, 106] on button "Ok" at bounding box center [239, 108] width 25 height 9
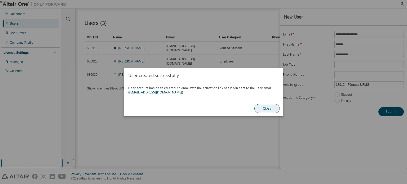
click at [259, 106] on button "Close" at bounding box center [266, 108] width 25 height 9
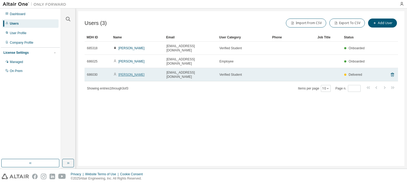
click at [127, 73] on link "[PERSON_NAME]" at bounding box center [131, 75] width 26 height 4
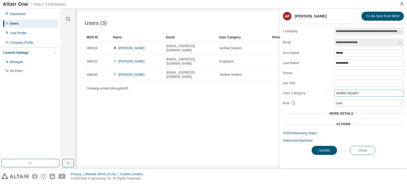
click at [352, 93] on div "Verified Student" at bounding box center [347, 93] width 24 height 6
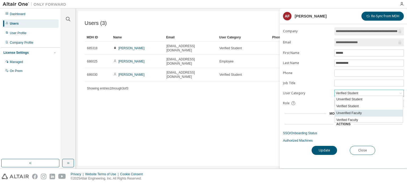
scroll to position [15, 0]
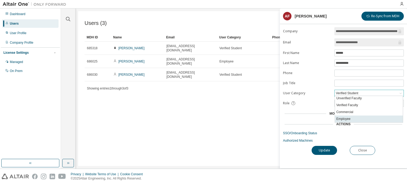
click at [351, 118] on li "Employee" at bounding box center [369, 119] width 68 height 7
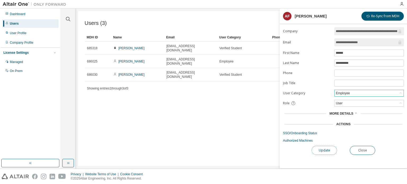
click at [328, 147] on button "Update" at bounding box center [324, 150] width 25 height 9
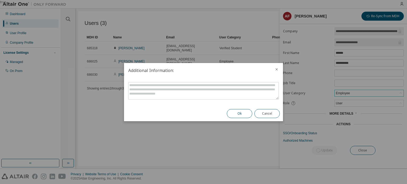
click at [238, 113] on button "Ok" at bounding box center [239, 113] width 25 height 9
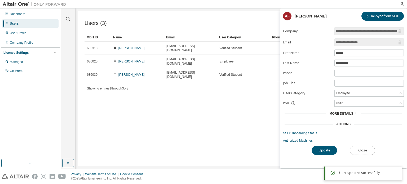
click at [359, 146] on button "Close" at bounding box center [362, 150] width 25 height 9
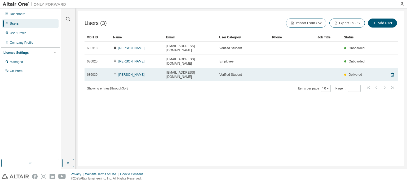
click at [180, 70] on span "alvesqf@gmail.com" at bounding box center [190, 74] width 48 height 8
click at [178, 70] on span "alvesqf@gmail.com" at bounding box center [190, 74] width 48 height 8
click at [138, 73] on link "[PERSON_NAME]" at bounding box center [131, 75] width 26 height 4
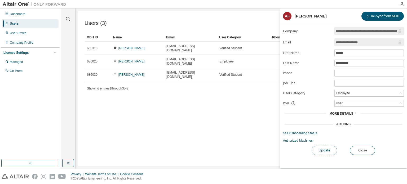
click at [327, 147] on button "Update" at bounding box center [324, 150] width 25 height 9
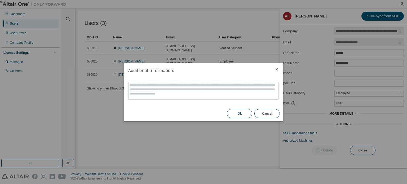
click at [236, 115] on button "Ok" at bounding box center [239, 113] width 25 height 9
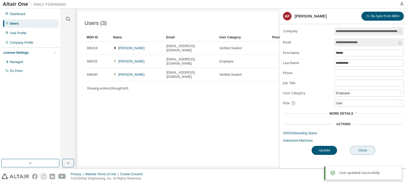
click at [357, 149] on button "Close" at bounding box center [362, 150] width 25 height 9
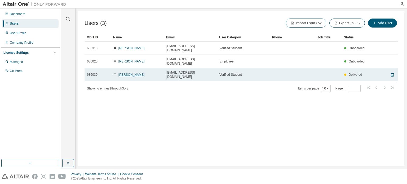
click at [131, 73] on link "[PERSON_NAME]" at bounding box center [131, 75] width 26 height 4
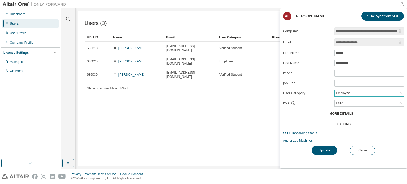
click at [357, 94] on div "Employee" at bounding box center [369, 93] width 69 height 6
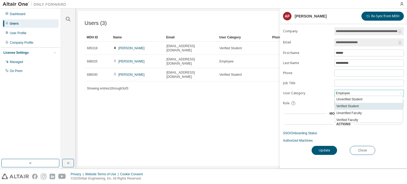
scroll to position [15, 0]
click at [316, 110] on div "More Details" at bounding box center [343, 113] width 121 height 7
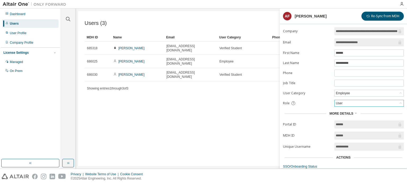
click at [355, 101] on div "User" at bounding box center [369, 103] width 69 height 6
click at [344, 110] on li "Admin" at bounding box center [369, 109] width 68 height 7
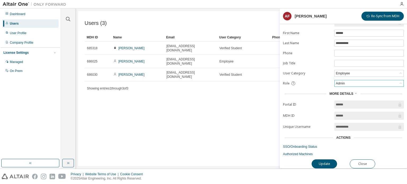
scroll to position [21, 0]
click at [319, 161] on button "Update" at bounding box center [324, 164] width 25 height 9
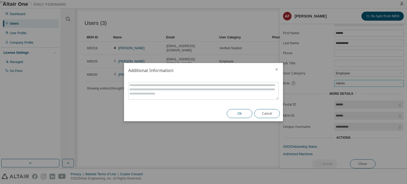
click at [242, 112] on button "Ok" at bounding box center [239, 113] width 25 height 9
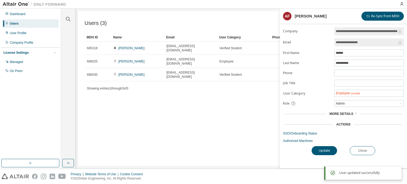
scroll to position [0, 0]
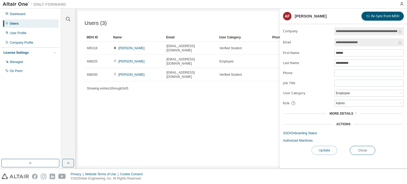
click at [327, 149] on button "Update" at bounding box center [324, 150] width 25 height 9
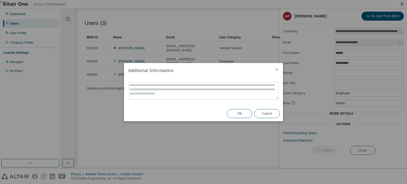
click at [247, 114] on button "Ok" at bounding box center [239, 113] width 25 height 9
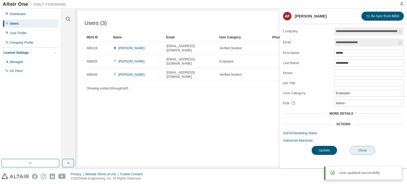
click at [366, 147] on button "Close" at bounding box center [362, 150] width 25 height 9
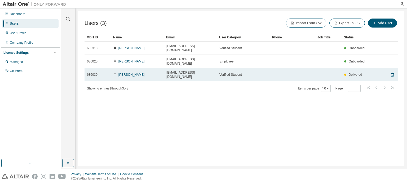
click at [222, 73] on span "Verified Student" at bounding box center [230, 75] width 23 height 4
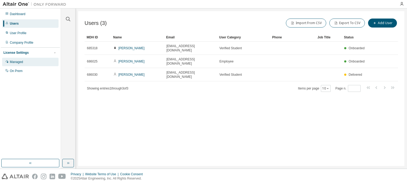
click at [37, 66] on div "Managed" at bounding box center [30, 62] width 56 height 8
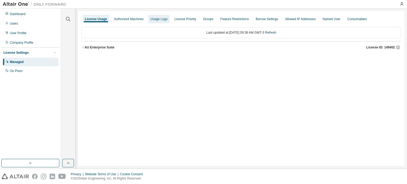
click at [151, 20] on div "Usage Logs" at bounding box center [159, 19] width 17 height 4
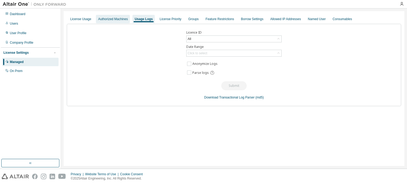
click at [126, 19] on div "Authorized Machines" at bounding box center [113, 19] width 30 height 4
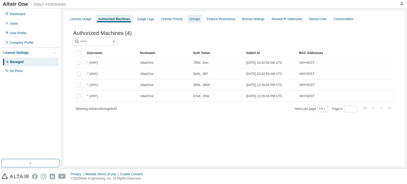
click at [190, 17] on div "Groups" at bounding box center [194, 19] width 10 height 4
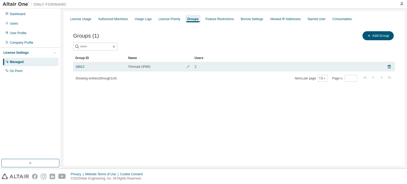
click at [143, 69] on td "Fórmula UFMG" at bounding box center [159, 66] width 66 height 9
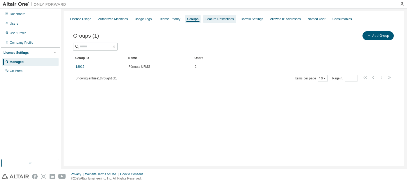
click at [222, 20] on div "Feature Restrictions" at bounding box center [219, 19] width 28 height 4
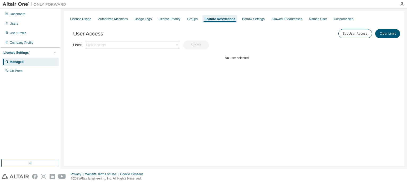
click at [235, 20] on div "License Usage Authorized Machines Usage Logs License Priority Groups Feature Re…" at bounding box center [234, 19] width 334 height 10
click at [242, 20] on div "Borrow Settings" at bounding box center [253, 19] width 23 height 4
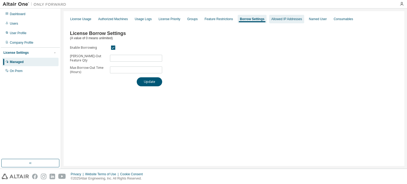
click at [273, 19] on div "Allowed IP Addresses" at bounding box center [286, 19] width 31 height 4
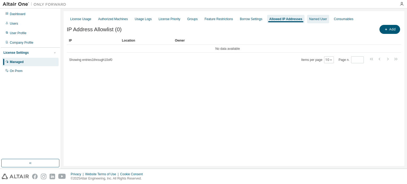
click at [309, 18] on div "Named User" at bounding box center [318, 19] width 18 height 4
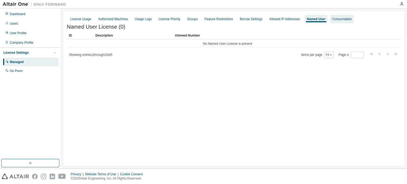
click at [339, 23] on div "Consumables" at bounding box center [342, 19] width 24 height 8
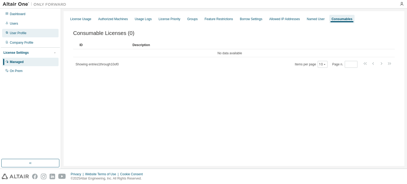
click at [17, 37] on div "User Profile" at bounding box center [30, 33] width 56 height 8
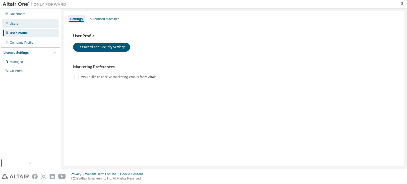
click at [17, 24] on div "Users" at bounding box center [14, 23] width 8 height 4
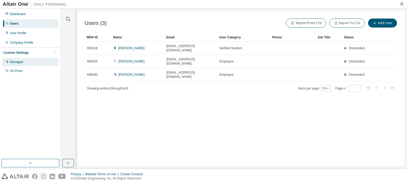
click at [31, 58] on div "Managed" at bounding box center [30, 62] width 56 height 8
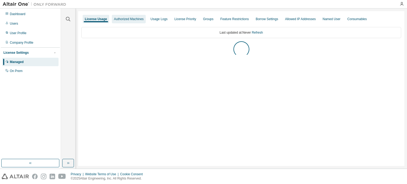
click at [126, 20] on div "Authorized Machines" at bounding box center [129, 19] width 30 height 4
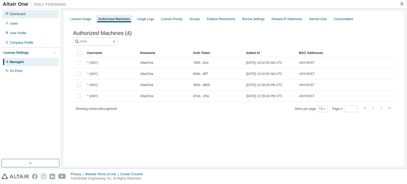
click at [26, 12] on div "Dashboard" at bounding box center [30, 14] width 56 height 8
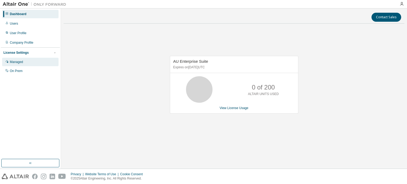
click at [7, 58] on div "Managed" at bounding box center [30, 62] width 56 height 8
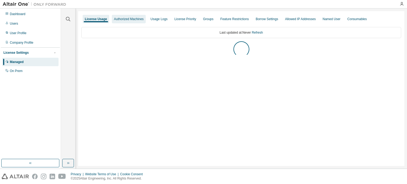
click at [138, 19] on div "Authorized Machines" at bounding box center [129, 19] width 30 height 4
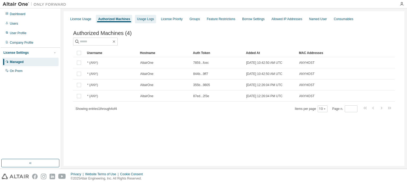
click at [149, 20] on div "Usage Logs" at bounding box center [145, 19] width 17 height 4
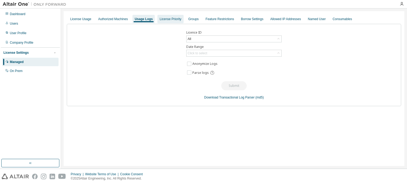
click at [169, 19] on div "License Priority" at bounding box center [171, 19] width 22 height 4
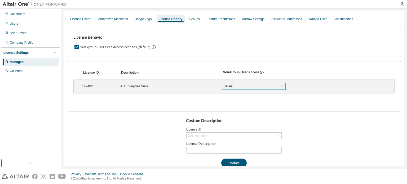
click at [228, 86] on div "Default" at bounding box center [229, 86] width 12 height 6
click at [224, 23] on div "Feature Restrictions" at bounding box center [221, 19] width 33 height 8
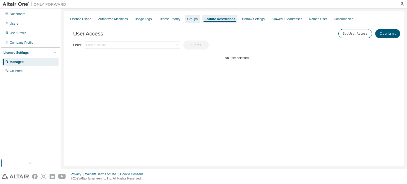
click at [191, 22] on div "Groups" at bounding box center [192, 19] width 15 height 8
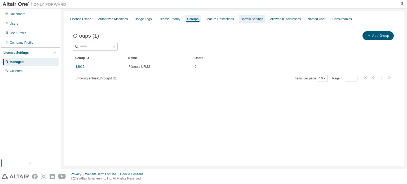
click at [247, 19] on div "Borrow Settings" at bounding box center [252, 19] width 23 height 4
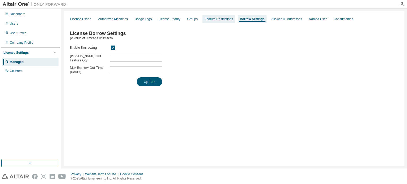
click at [229, 18] on div "Feature Restrictions" at bounding box center [218, 19] width 33 height 8
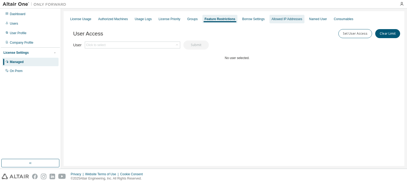
click at [290, 20] on div "Allowed IP Addresses" at bounding box center [287, 19] width 31 height 4
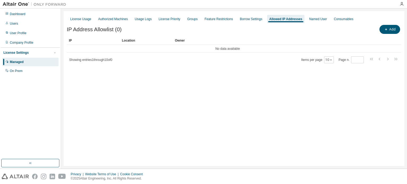
click at [390, 24] on div "Add" at bounding box center [317, 29] width 167 height 11
click at [388, 28] on span "button" at bounding box center [386, 29] width 4 height 4
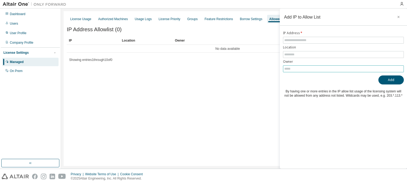
click at [296, 67] on input "text" at bounding box center [343, 69] width 118 height 4
click at [299, 42] on input "text" at bounding box center [343, 40] width 118 height 4
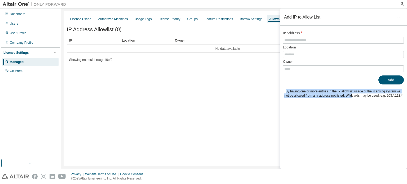
drag, startPoint x: 282, startPoint y: 91, endPoint x: 351, endPoint y: 100, distance: 69.3
click at [351, 100] on div "Add IP to Allow List IP Address * Location Owner Add By having one or more entr…" at bounding box center [343, 88] width 127 height 160
click at [400, 18] on button "button" at bounding box center [398, 17] width 8 height 8
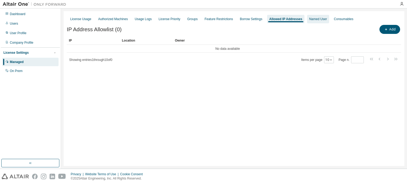
click at [320, 16] on div "Named User" at bounding box center [318, 19] width 22 height 8
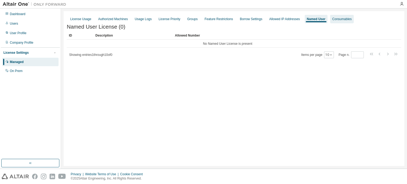
click at [336, 21] on div "Consumables" at bounding box center [341, 19] width 19 height 4
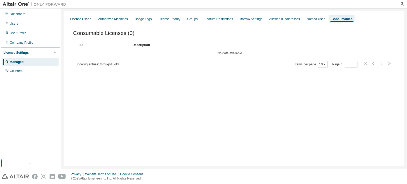
click at [311, 23] on div "License Usage Authorized Machines Usage Logs License Priority Groups Feature Re…" at bounding box center [234, 19] width 334 height 10
click at [311, 22] on div "Named User" at bounding box center [316, 19] width 22 height 8
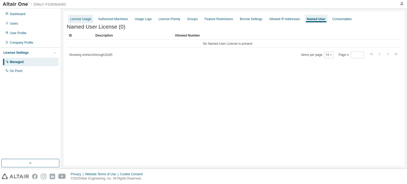
drag, startPoint x: 83, startPoint y: 20, endPoint x: 72, endPoint y: 20, distance: 11.4
click at [72, 20] on div "License Usage" at bounding box center [80, 19] width 21 height 4
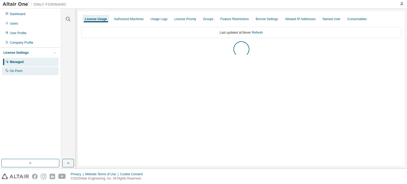
click at [28, 69] on div "On Prem" at bounding box center [30, 71] width 56 height 8
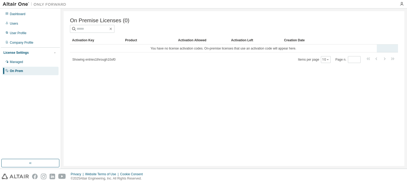
click at [165, 51] on td "You have no license activation codes. On-premise licenses that use an activatio…" at bounding box center [223, 49] width 307 height 8
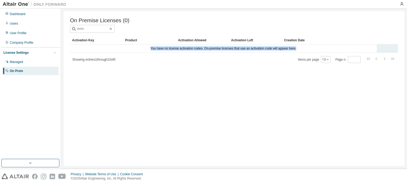
click at [165, 51] on td "You have no license activation codes. On-premise licenses that use an activatio…" at bounding box center [223, 49] width 307 height 8
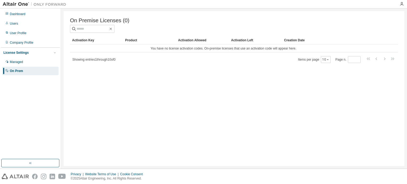
click at [189, 62] on div "Showing entries 1 through 10 of 0 Items per page 10 Page n. *" at bounding box center [234, 60] width 328 height 8
click at [30, 59] on div "Managed" at bounding box center [30, 62] width 56 height 8
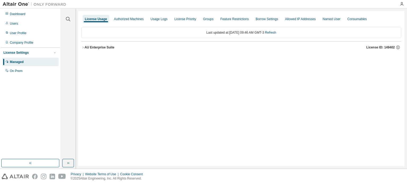
click at [121, 42] on button "AU Enterprise Suite License ID: 149402" at bounding box center [241, 48] width 320 height 12
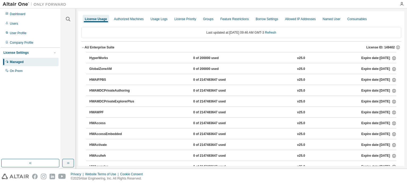
click at [198, 69] on div "0 of 200000 used" at bounding box center [217, 69] width 48 height 5
click at [394, 57] on icon "button" at bounding box center [394, 57] width 1 height 1
